Goal: Information Seeking & Learning: Learn about a topic

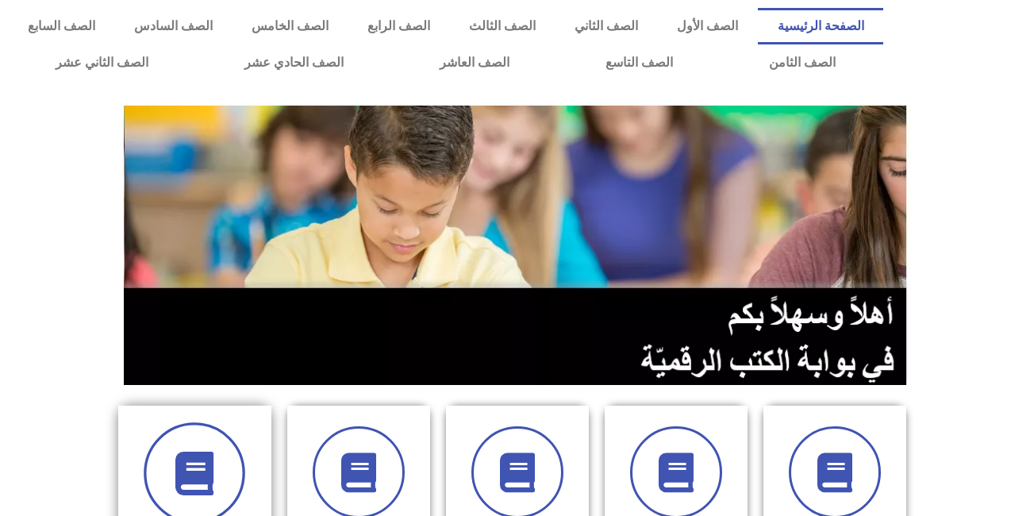
click at [213, 466] on icon at bounding box center [195, 474] width 44 height 44
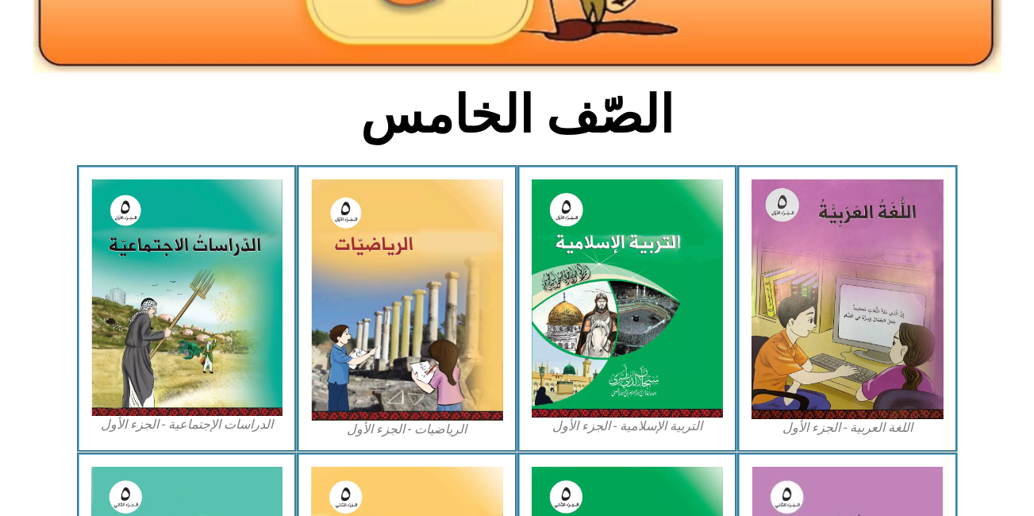
scroll to position [351, 0]
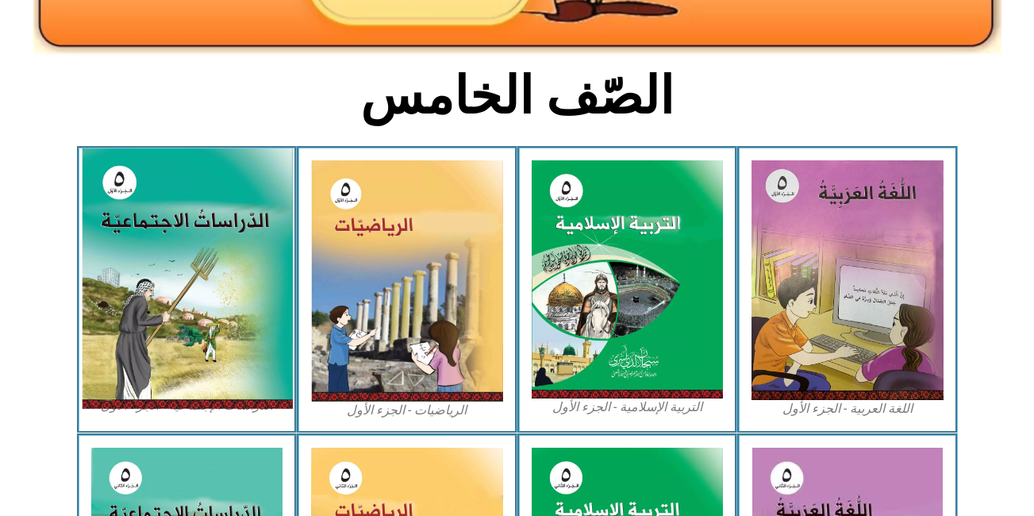
click at [143, 301] on img at bounding box center [186, 278] width 211 height 260
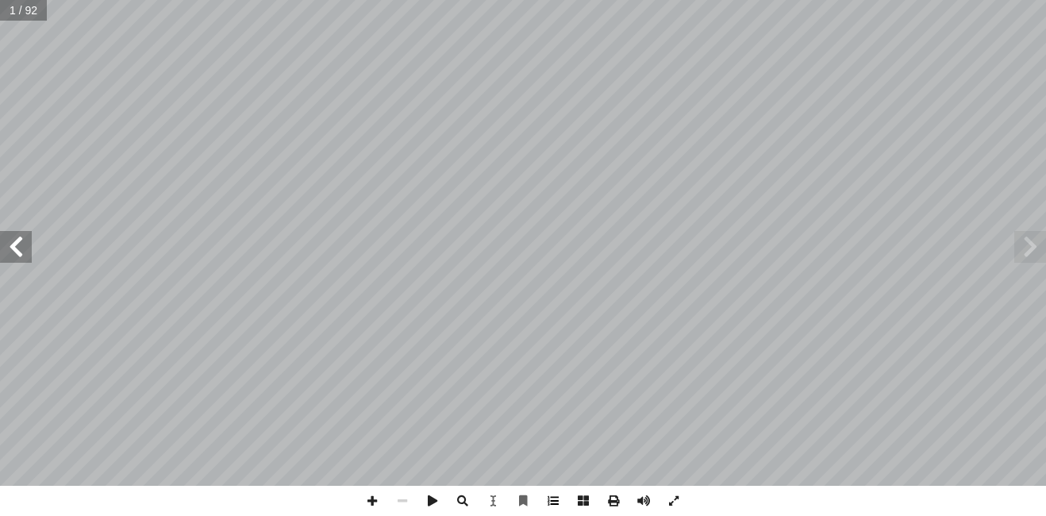
click at [548, 503] on span at bounding box center [553, 501] width 30 height 30
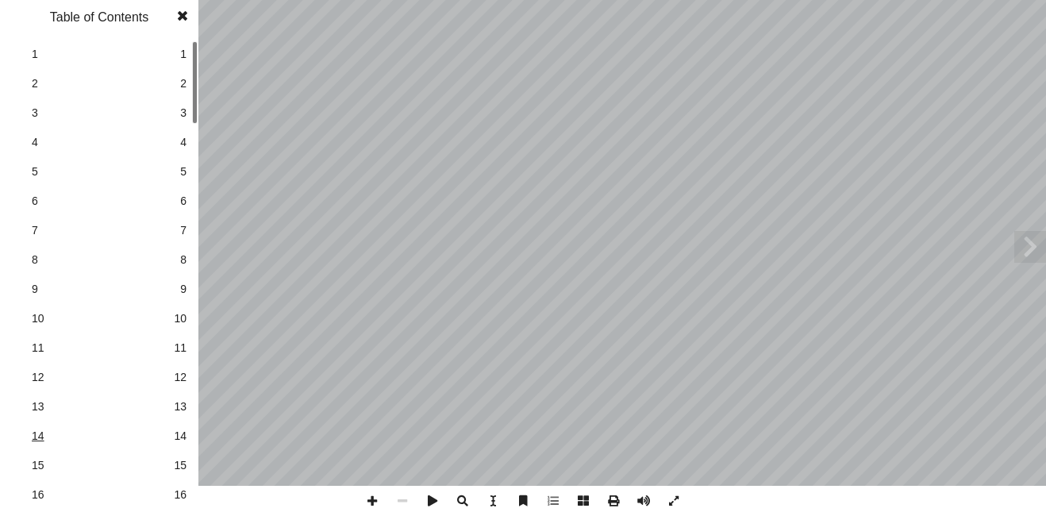
click at [40, 438] on span "14" at bounding box center [99, 436] width 135 height 17
click at [178, 13] on span at bounding box center [182, 16] width 29 height 32
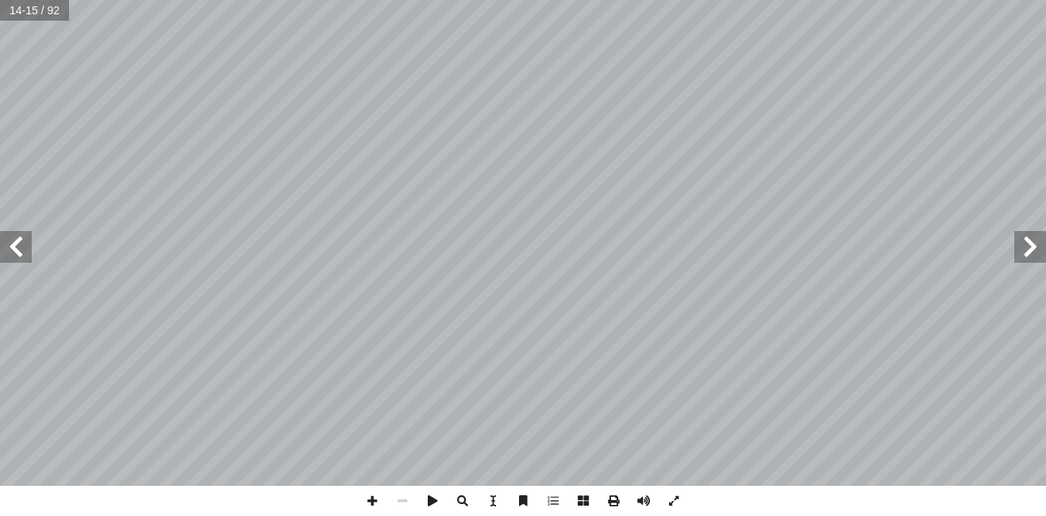
click at [13, 256] on span at bounding box center [16, 247] width 32 height 32
click at [13, 254] on span at bounding box center [16, 247] width 32 height 32
